Goal: Information Seeking & Learning: Learn about a topic

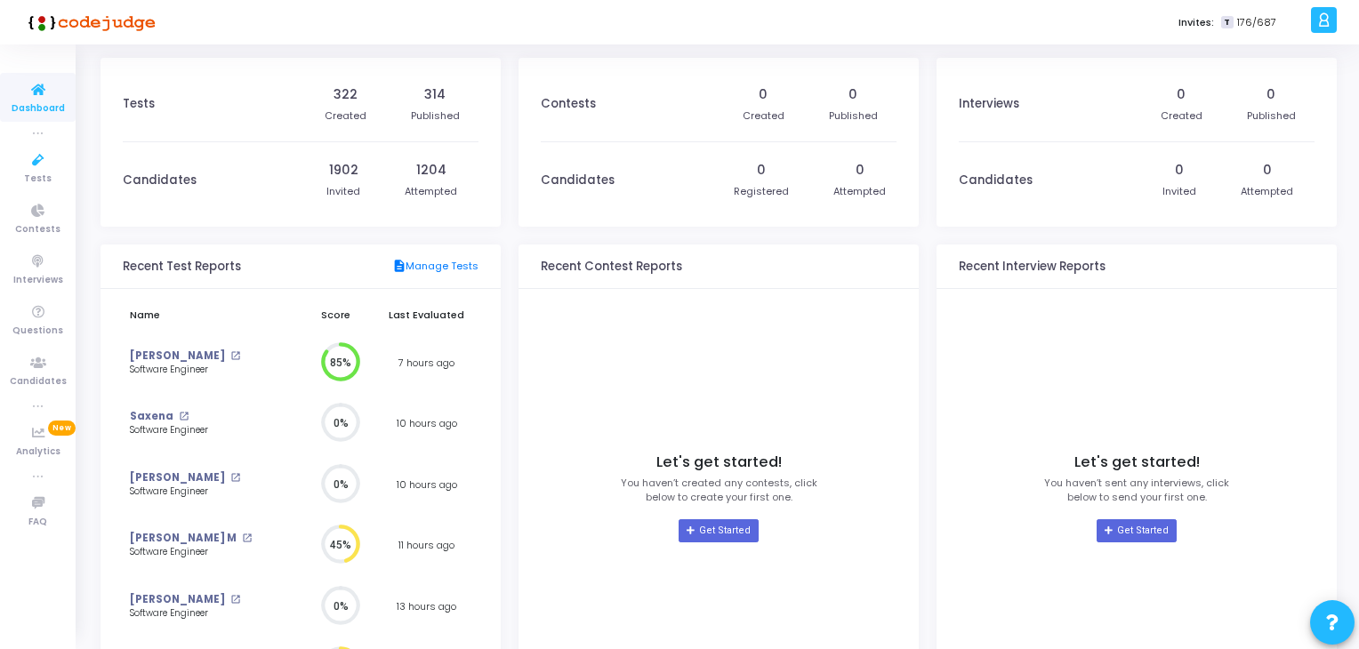
scroll to position [138, 0]
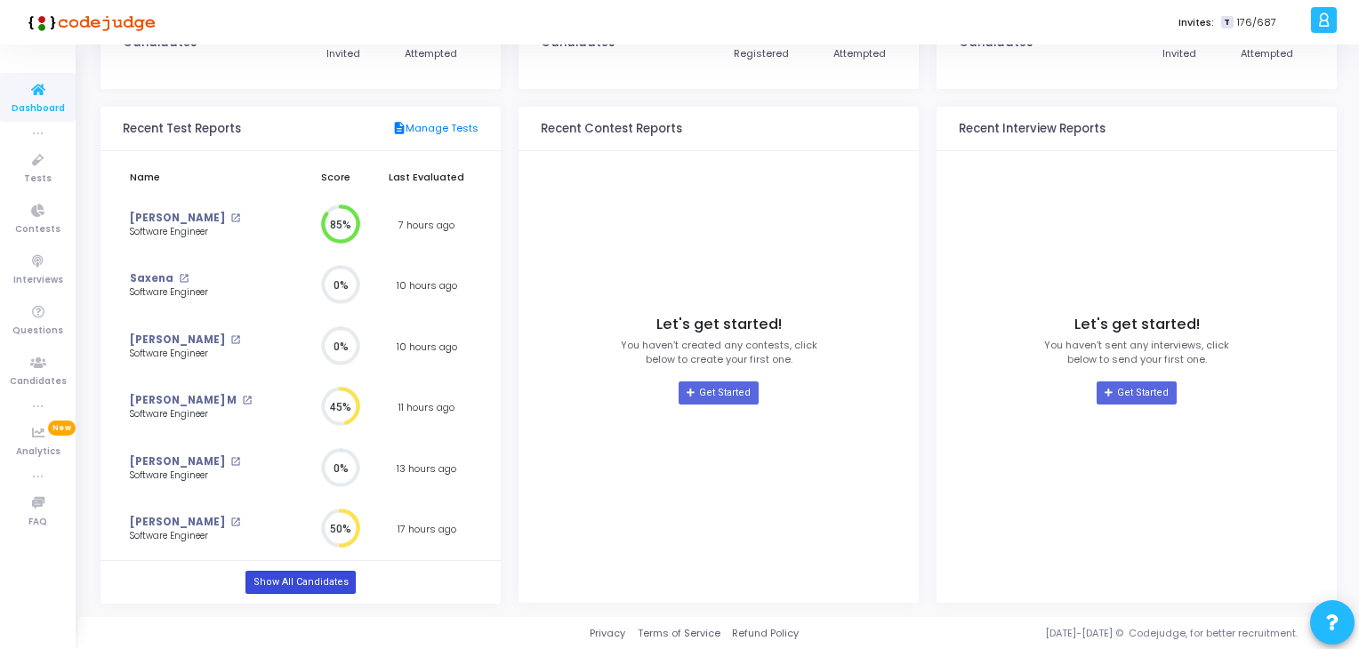
click at [273, 574] on link "Show All Candidates" at bounding box center [299, 582] width 109 height 23
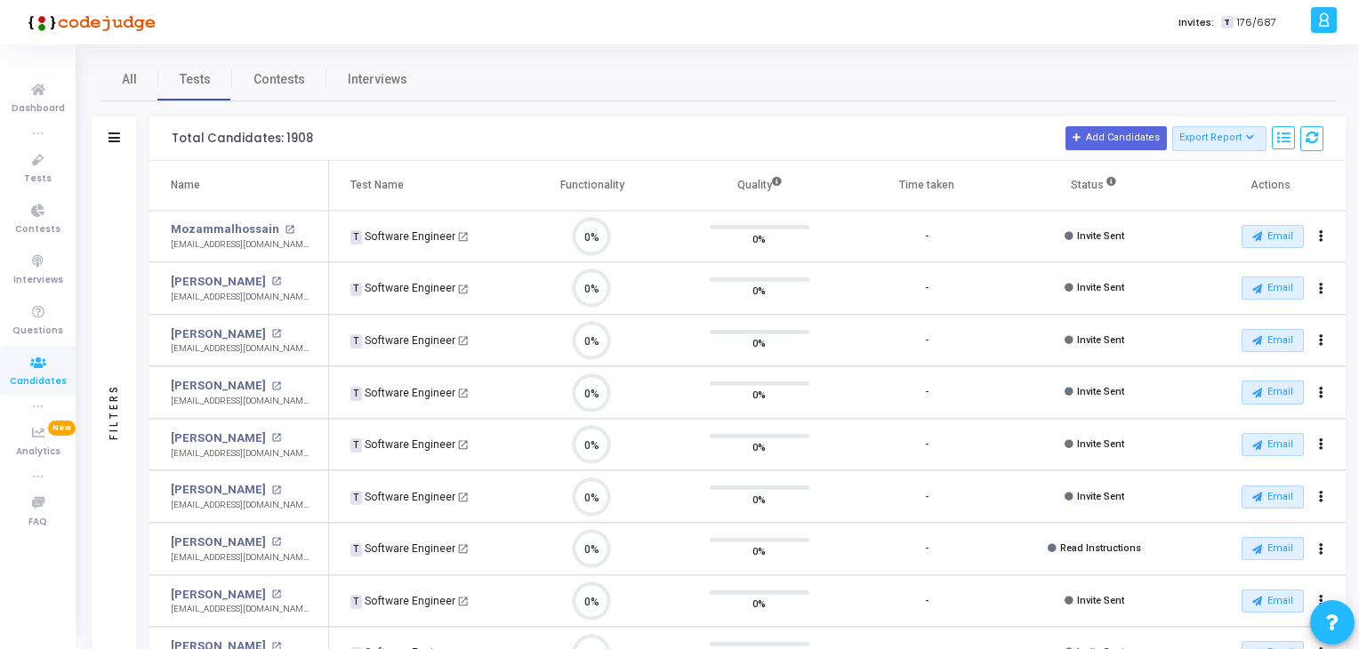
scroll to position [36, 45]
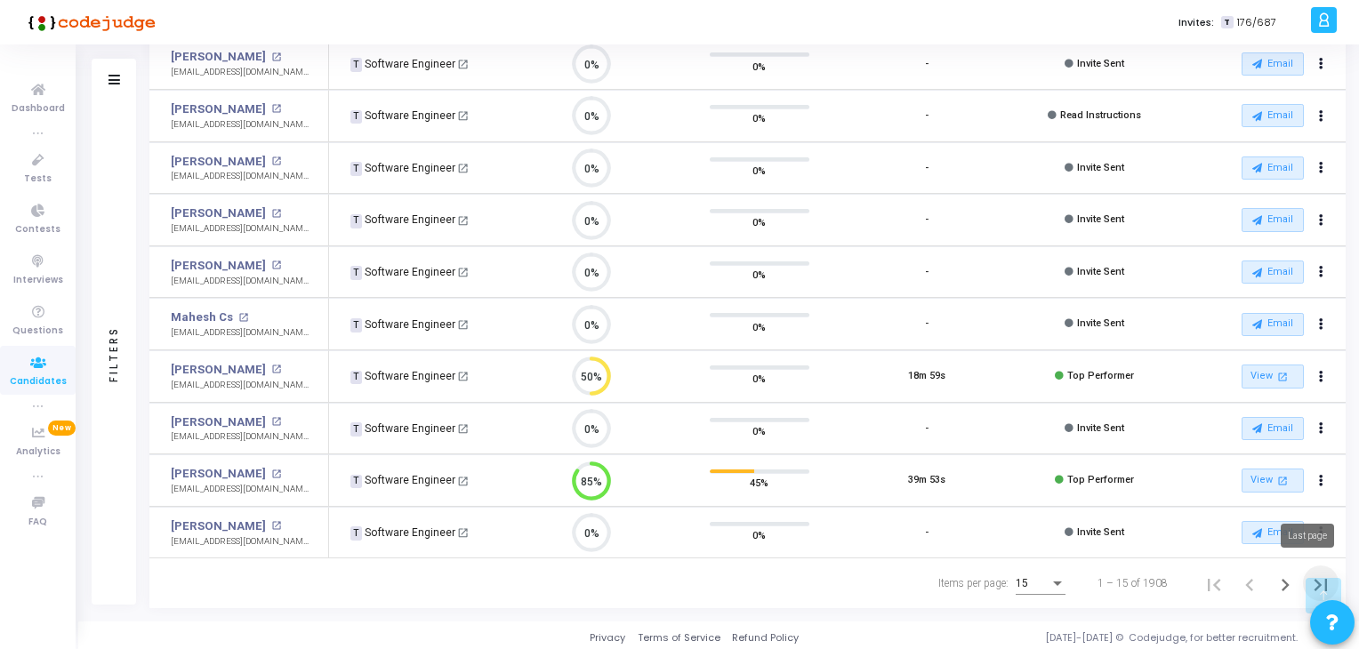
click at [1313, 573] on icon "Last page" at bounding box center [1320, 585] width 25 height 25
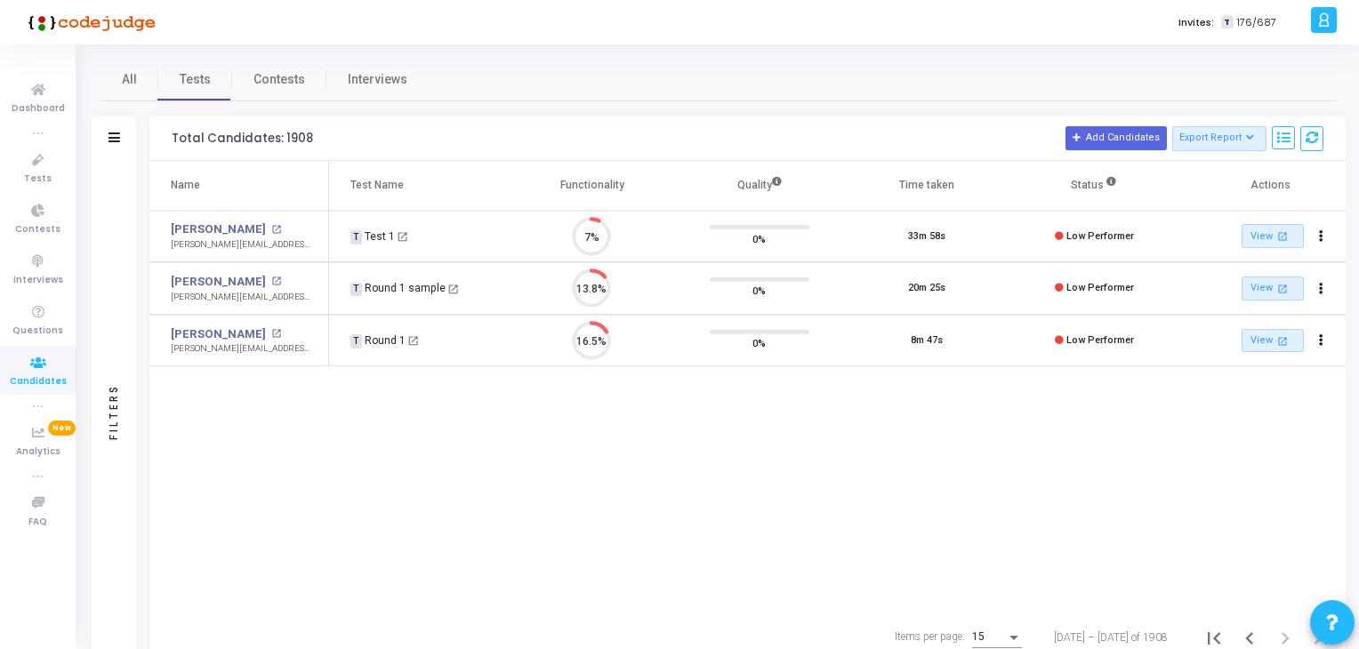
click at [1313, 572] on div "Name Test Name Functionality Quality Time taken Status Actions [PERSON_NAME] op…" at bounding box center [747, 387] width 1196 height 452
click at [1250, 629] on icon "Previous page" at bounding box center [1249, 638] width 25 height 25
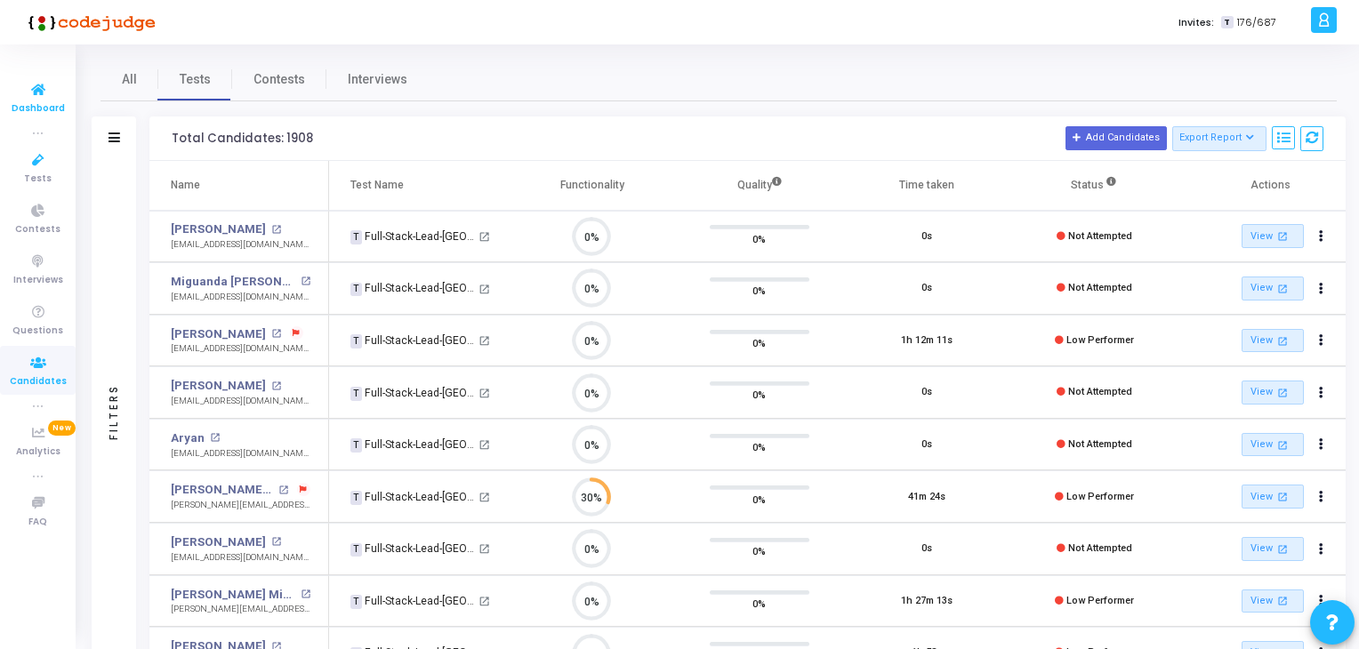
click at [38, 85] on icon at bounding box center [38, 90] width 37 height 22
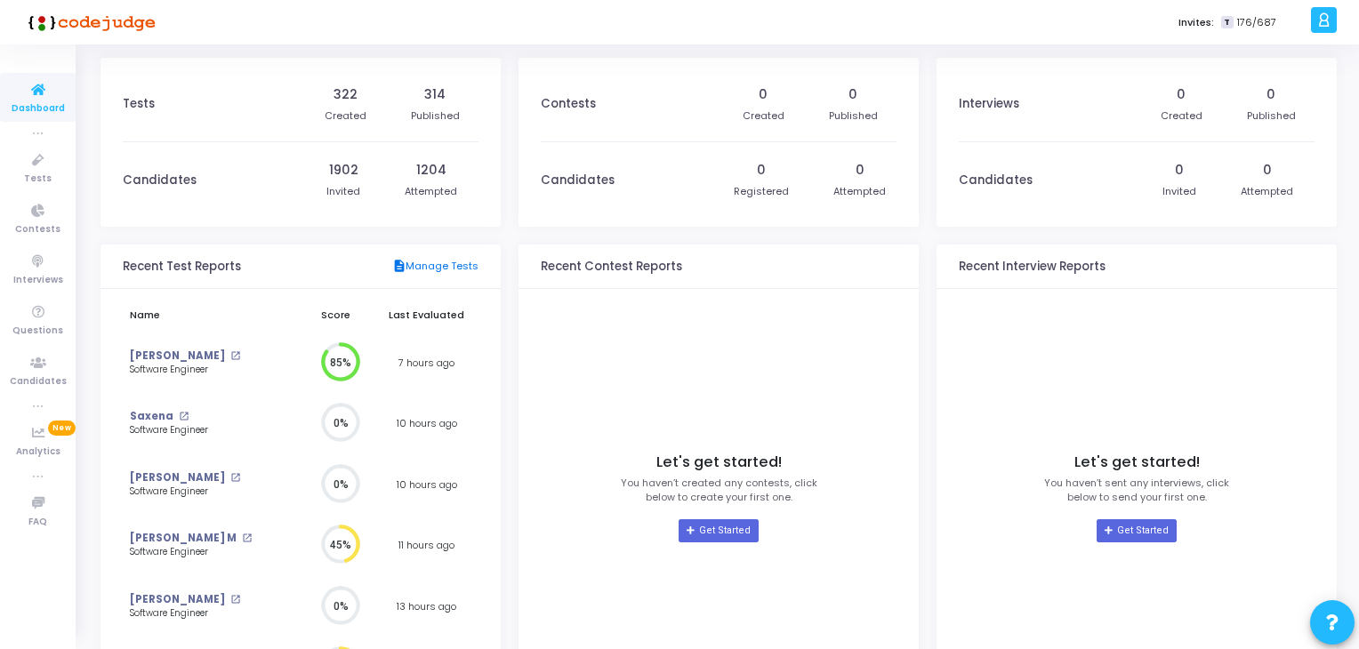
click at [449, 262] on link "description Manage Tests" at bounding box center [435, 267] width 86 height 16
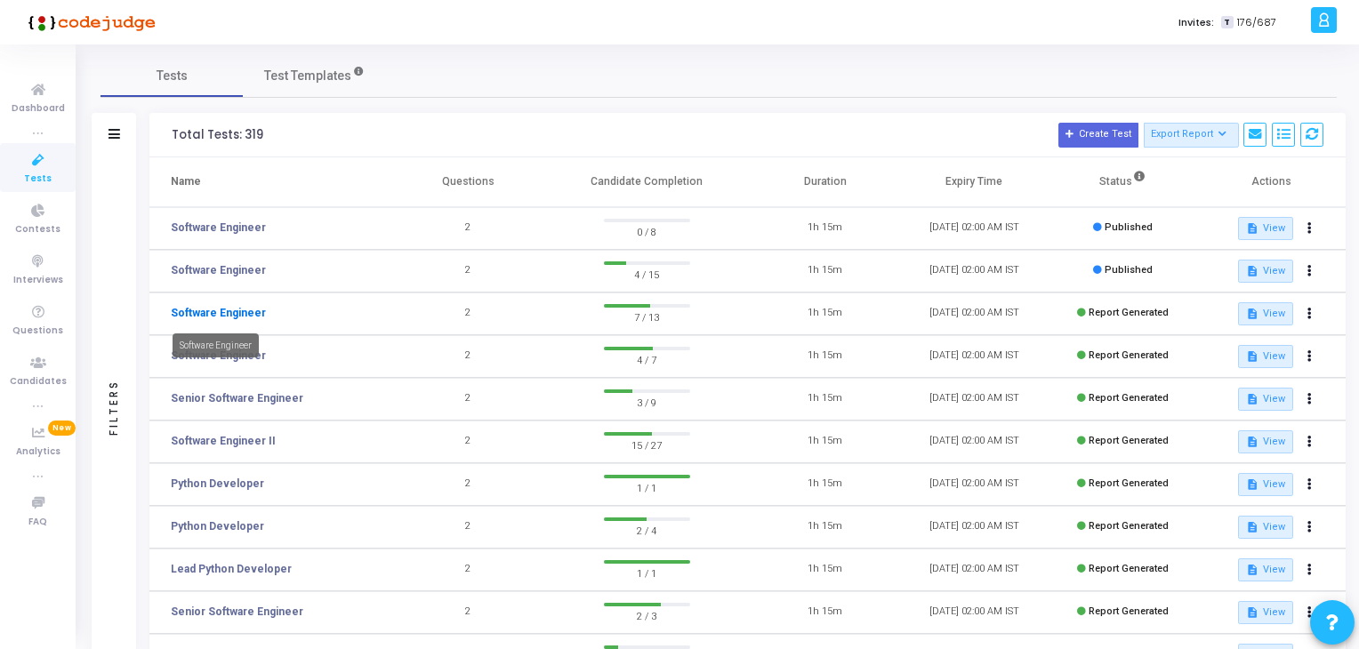
click at [214, 308] on link "Software Engineer" at bounding box center [218, 313] width 95 height 16
click at [240, 394] on link "Senior Software Engineer" at bounding box center [237, 398] width 133 height 16
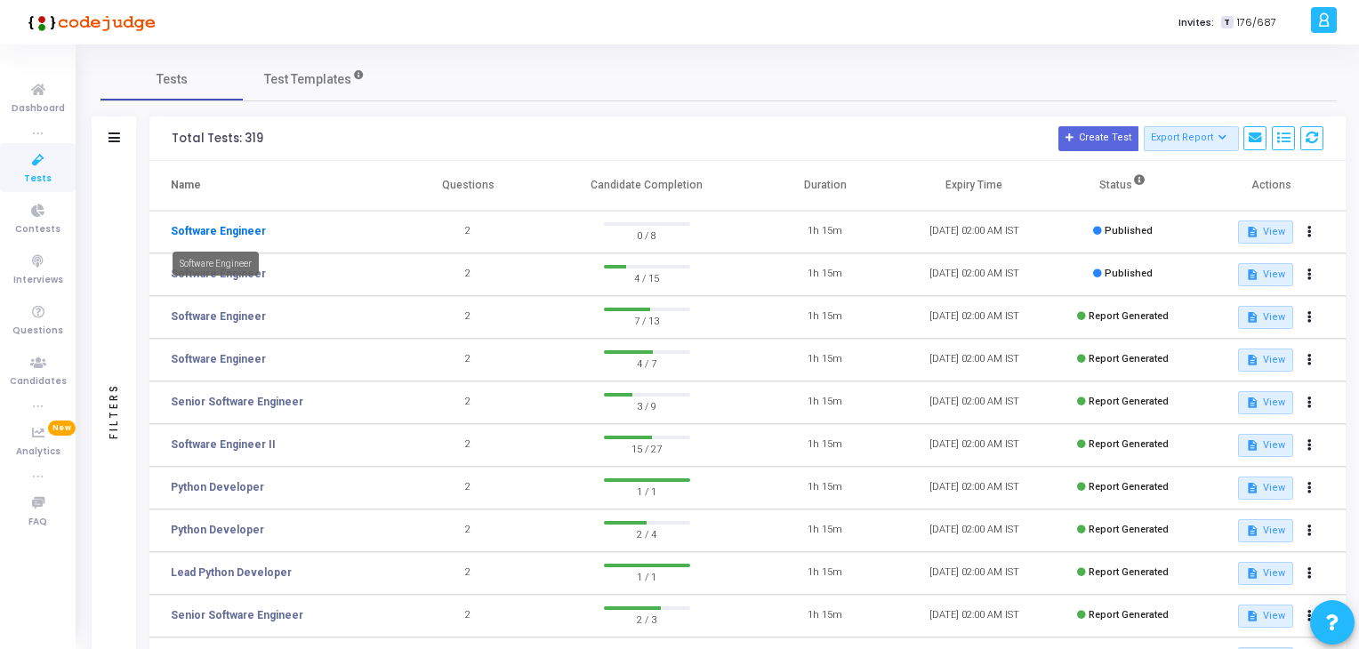
click at [215, 224] on link "Software Engineer" at bounding box center [218, 231] width 95 height 16
click at [251, 319] on link "Software Engineer" at bounding box center [218, 317] width 95 height 16
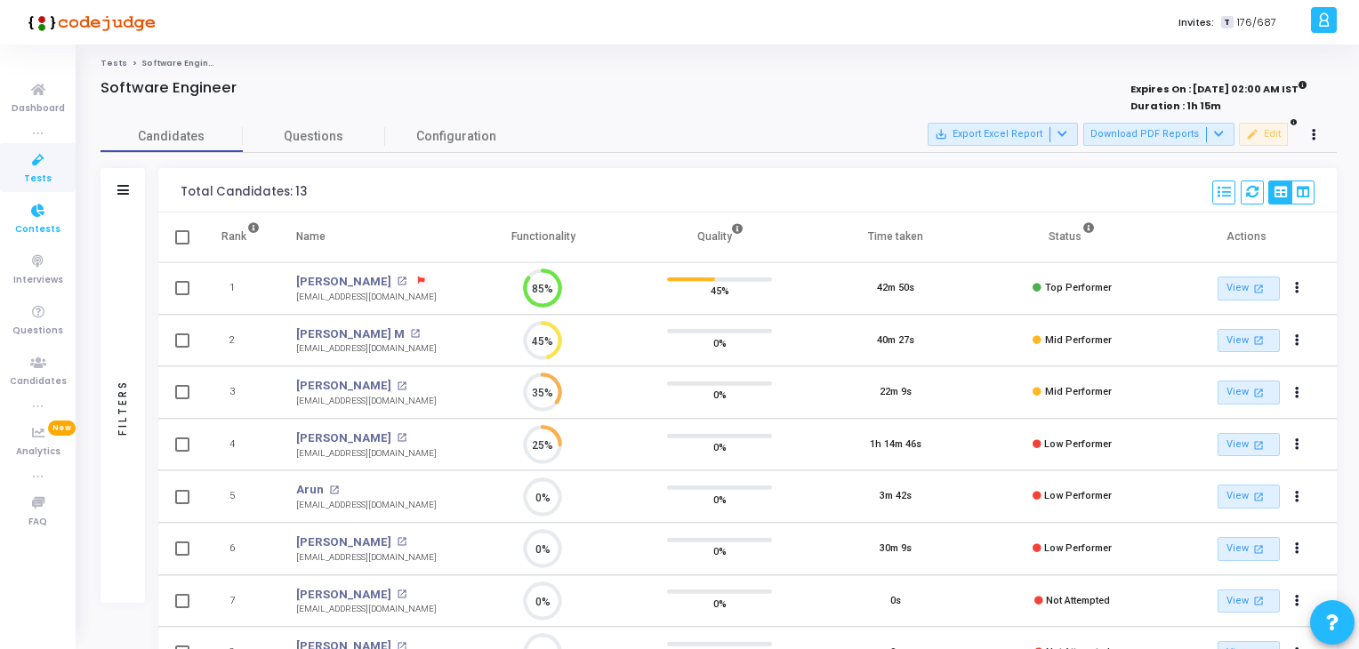
click at [43, 222] on span "Contests" at bounding box center [37, 229] width 45 height 15
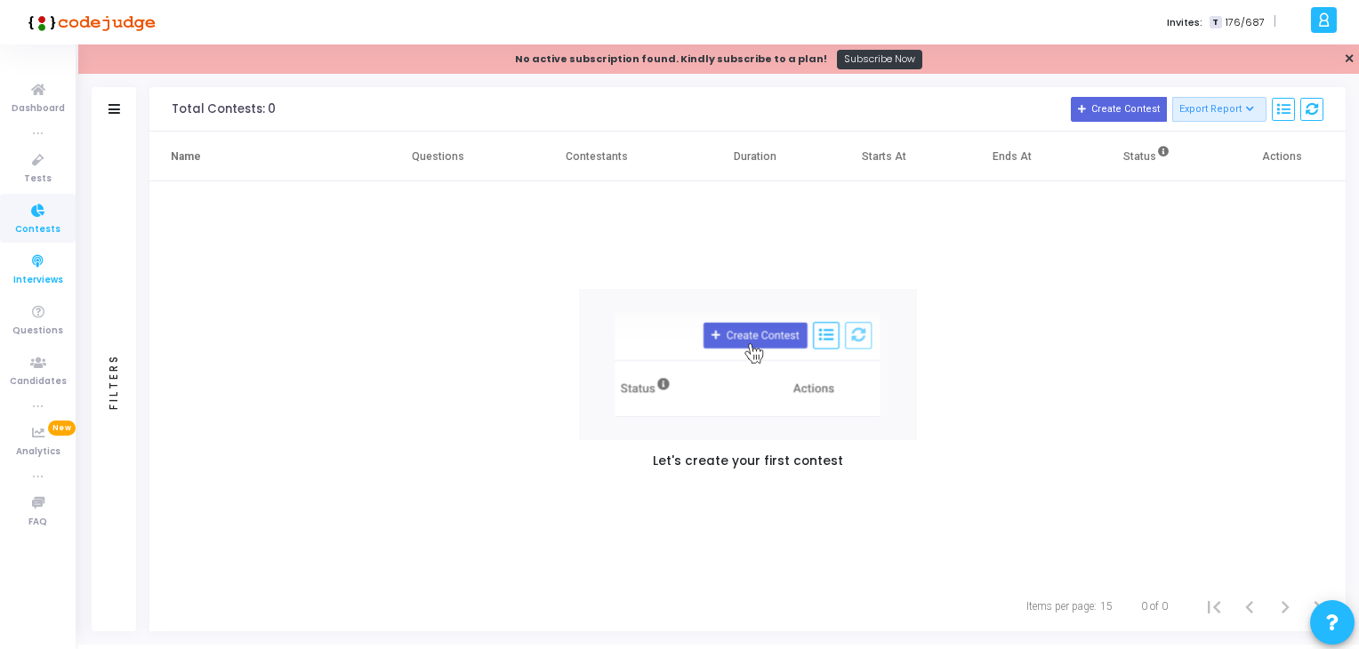
click at [39, 265] on icon at bounding box center [38, 262] width 37 height 22
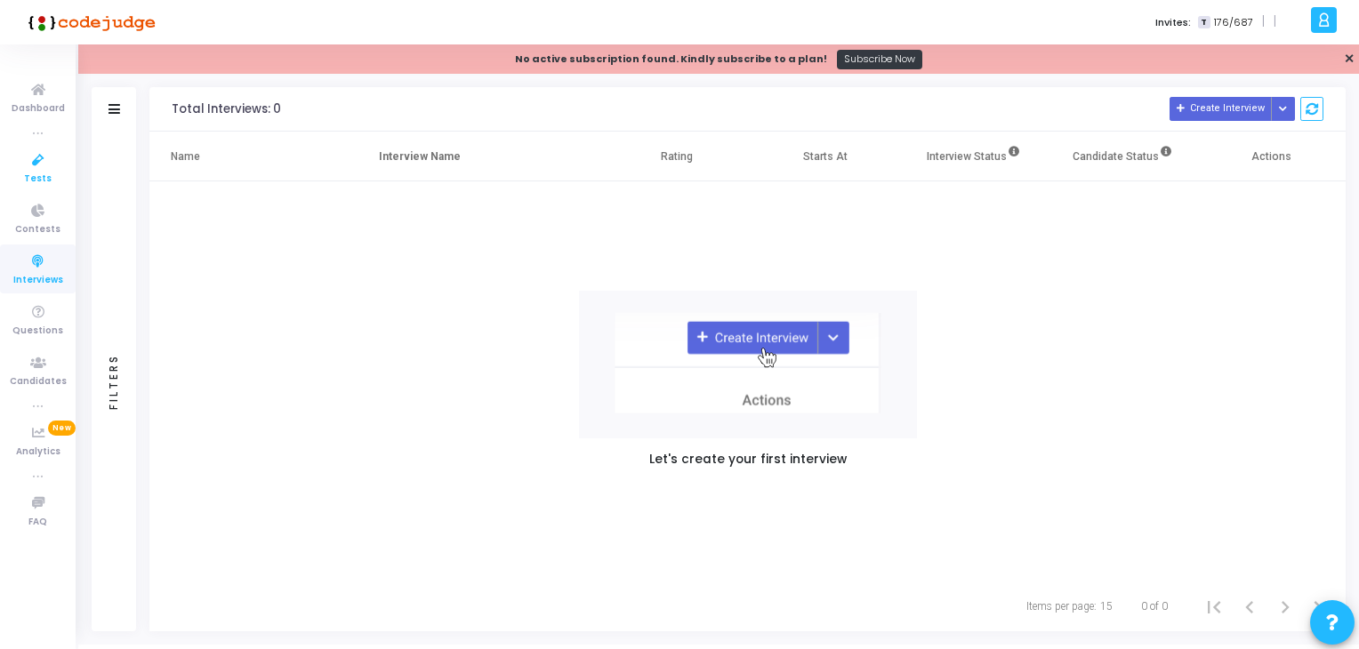
click at [34, 163] on icon at bounding box center [38, 160] width 37 height 22
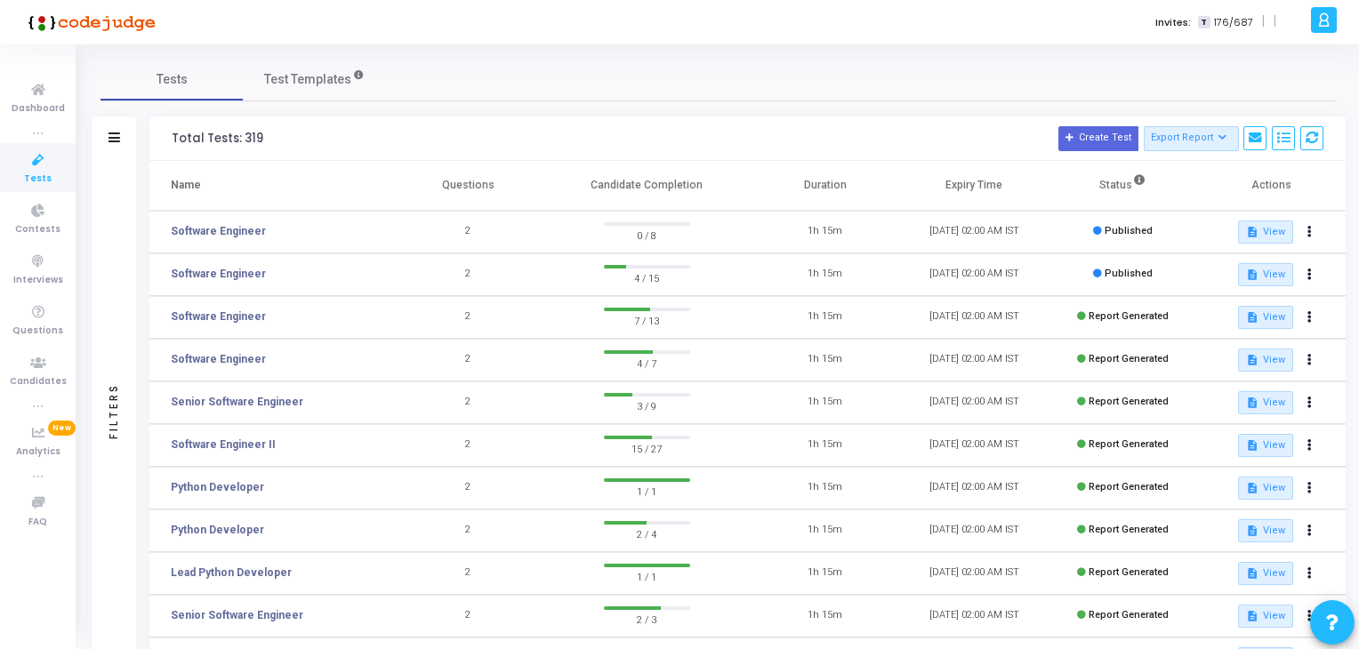
click at [112, 407] on div "Filters" at bounding box center [114, 411] width 16 height 196
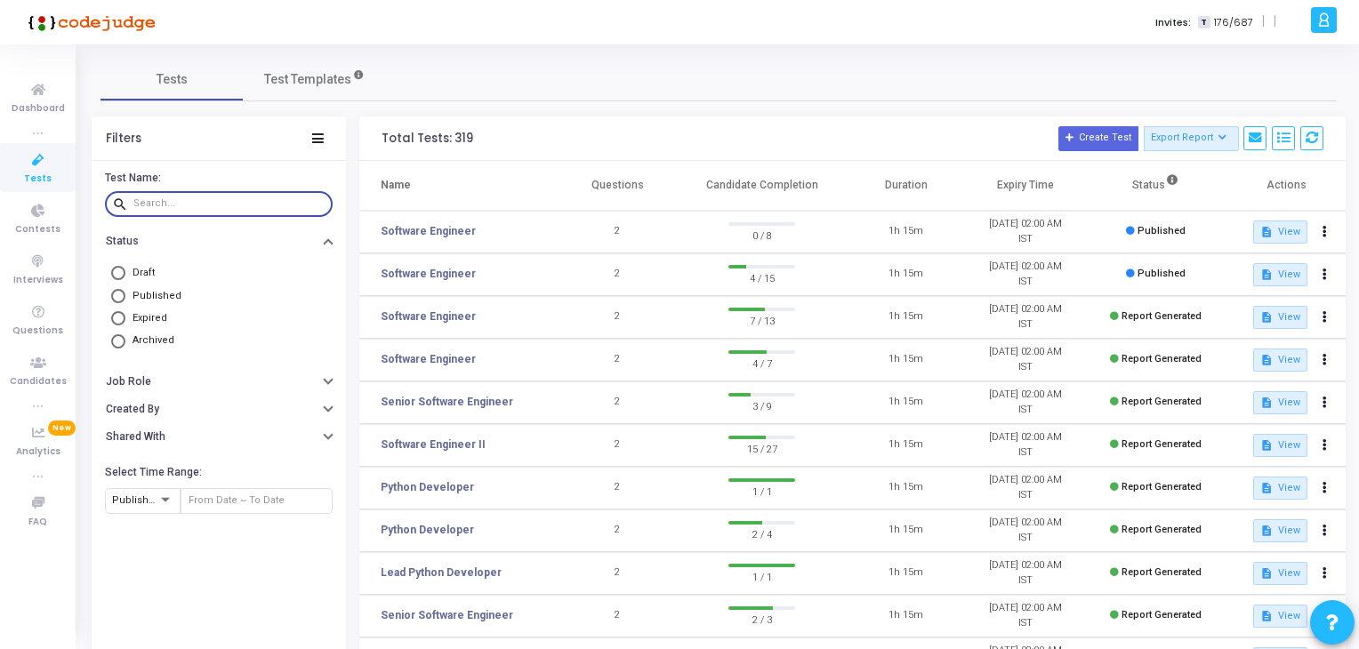
click at [157, 198] on input "text" at bounding box center [229, 203] width 192 height 11
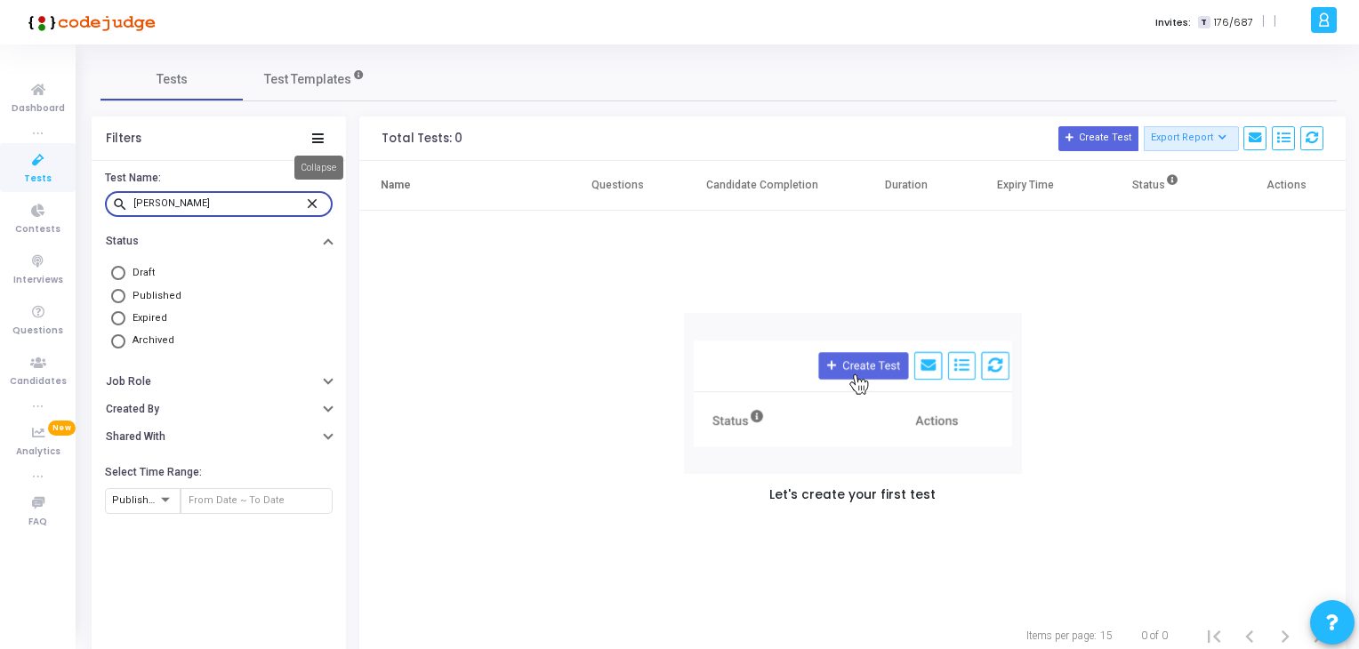
type input "[PERSON_NAME]"
click at [317, 136] on icon at bounding box center [318, 138] width 12 height 10
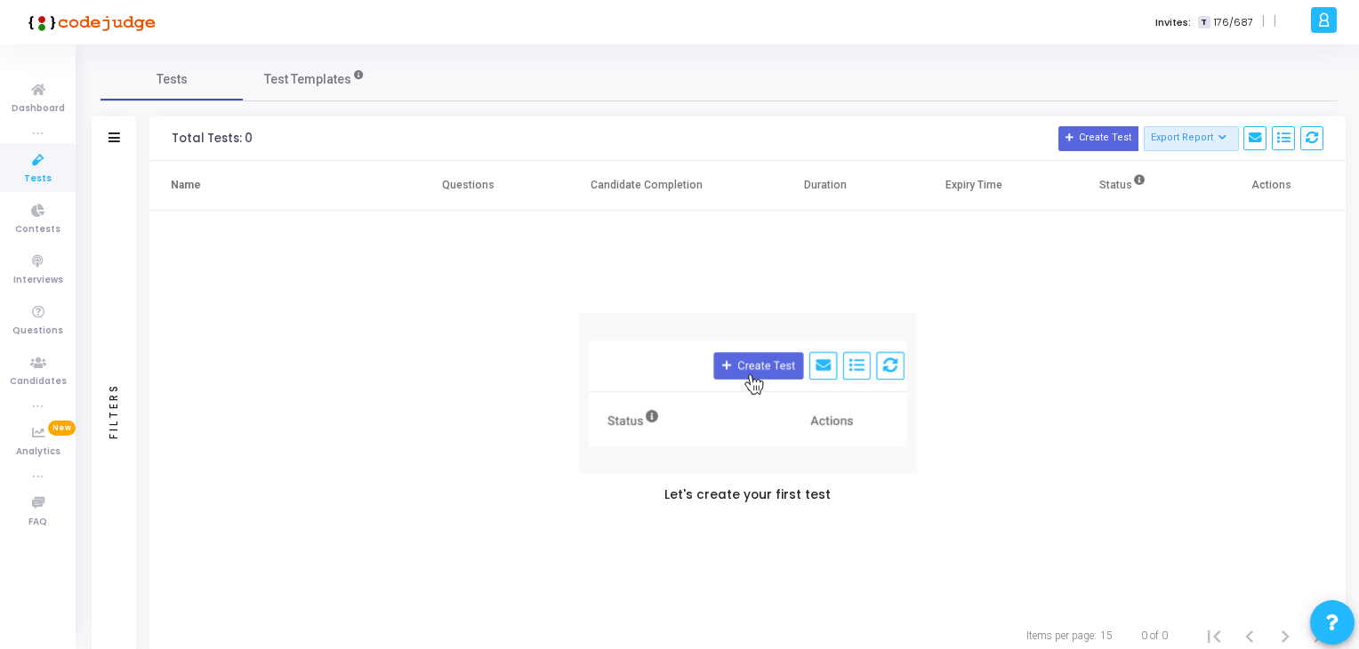
click at [121, 141] on div "Filters" at bounding box center [114, 139] width 44 height 44
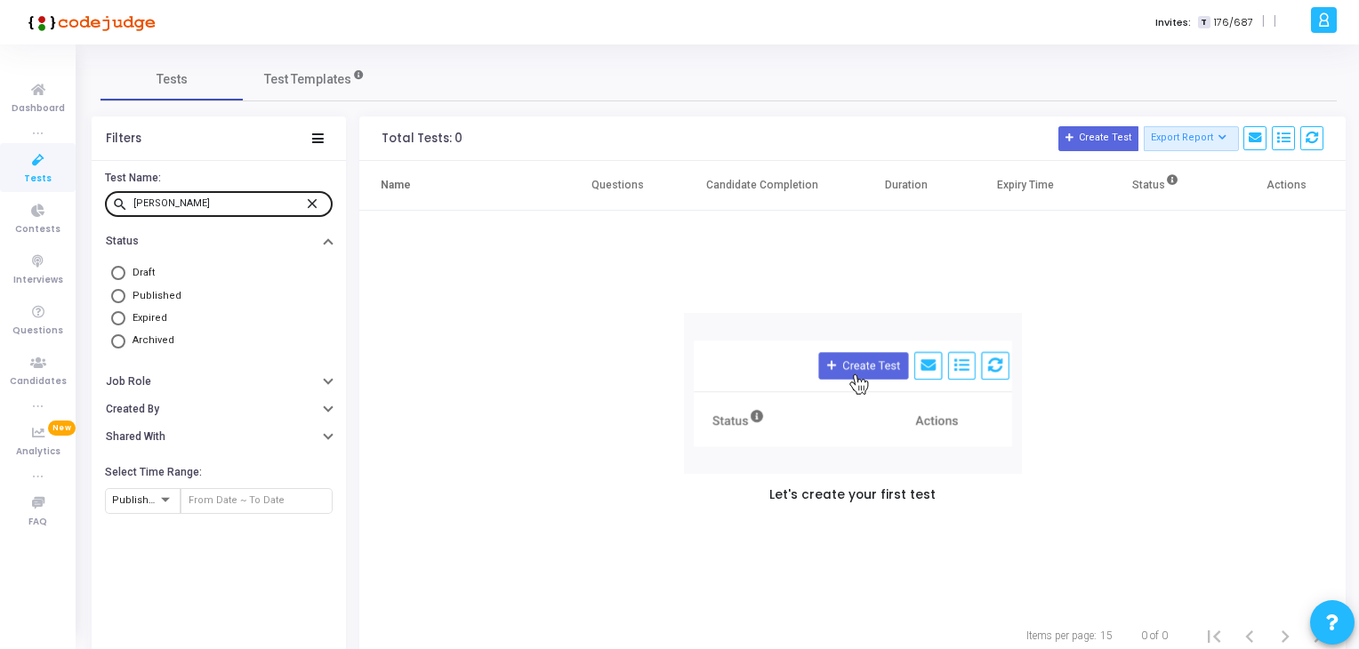
click at [315, 200] on mat-icon "close" at bounding box center [314, 203] width 21 height 16
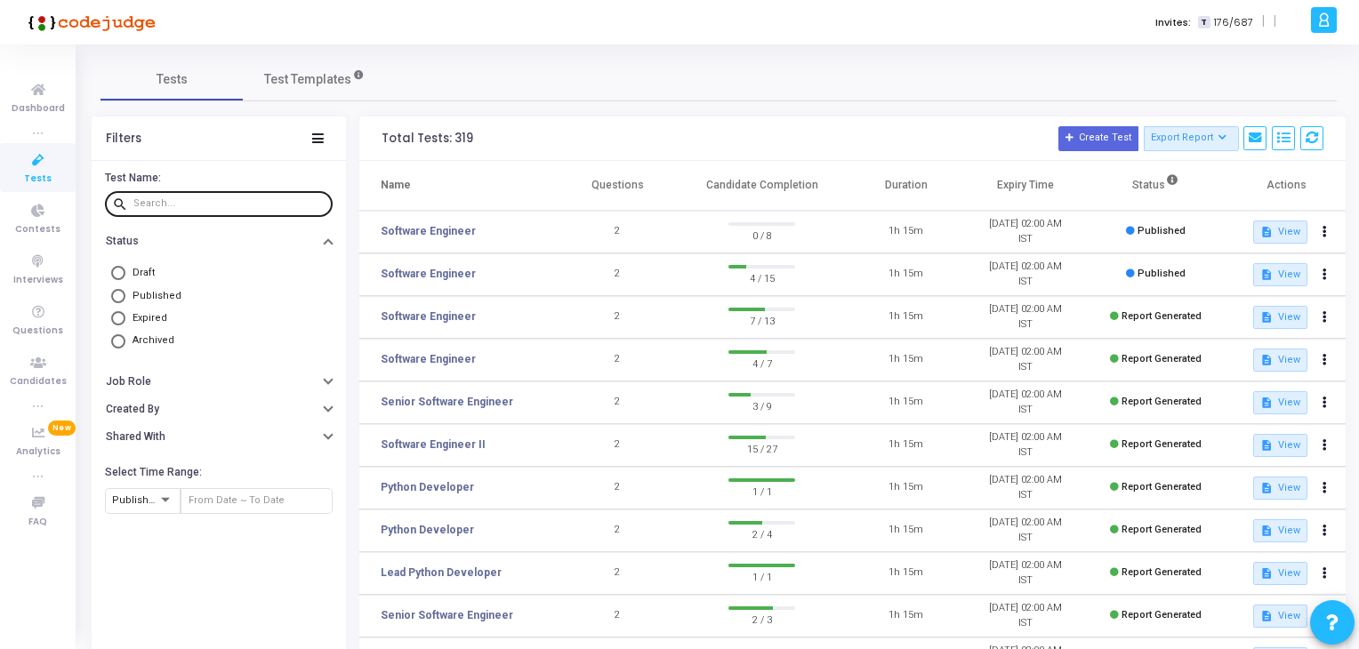
click at [446, 34] on div "Invites: T 176/687 | |" at bounding box center [742, 22] width 1128 height 44
click at [423, 235] on link "Software Engineer" at bounding box center [428, 231] width 95 height 16
